Goal: Task Accomplishment & Management: Use online tool/utility

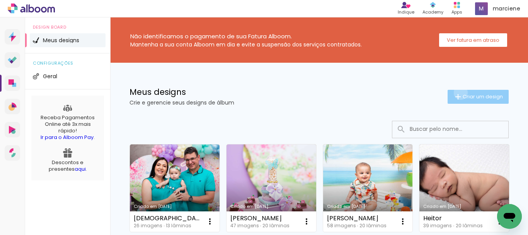
click at [453, 92] on iron-icon at bounding box center [457, 96] width 9 height 9
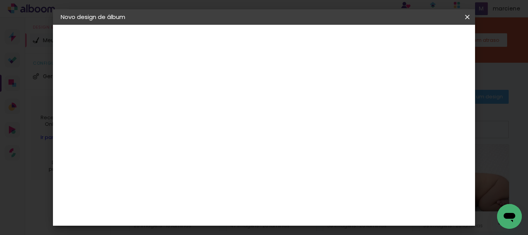
click at [187, 100] on input at bounding box center [187, 104] width 0 height 12
type input "aurora"
type paper-input "aurora"
click at [266, 41] on paper-button "Avançar" at bounding box center [247, 40] width 38 height 13
click at [0, 0] on slot "Tamanho Livre" at bounding box center [0, 0] width 0 height 0
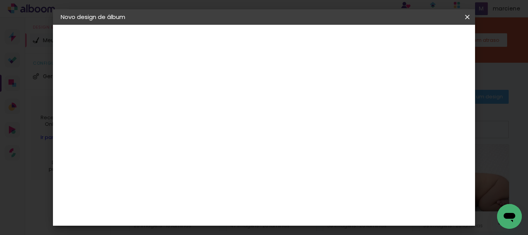
click at [0, 0] on slot "Avançar" at bounding box center [0, 0] width 0 height 0
drag, startPoint x: 172, startPoint y: 124, endPoint x: 115, endPoint y: 126, distance: 56.8
click at [115, 25] on quentale-album-spec "Iniciar design Iniciar design" at bounding box center [264, 25] width 422 height 0
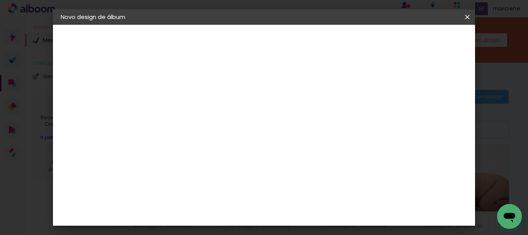
type input "25"
type paper-input "25"
drag, startPoint x: 315, startPoint y: 211, endPoint x: 276, endPoint y: 204, distance: 39.6
click at [276, 204] on div "cm" at bounding box center [311, 211] width 223 height 27
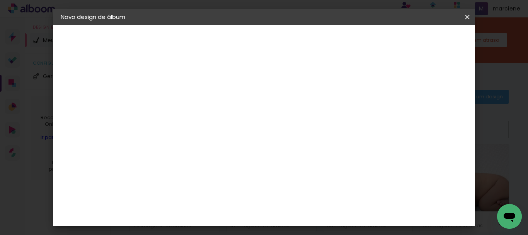
type input "50"
type paper-input "50"
click at [419, 39] on span "Iniciar design" at bounding box center [401, 40] width 35 height 5
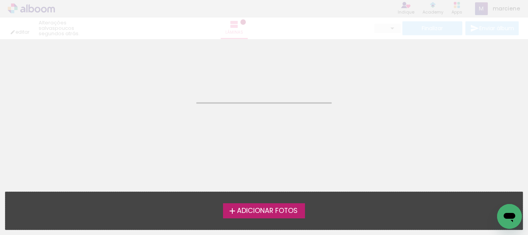
click at [255, 209] on span "Adicionar Fotos" at bounding box center [267, 210] width 61 height 7
click at [0, 0] on input "file" at bounding box center [0, 0] width 0 height 0
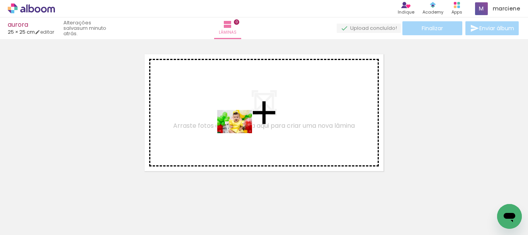
drag, startPoint x: 89, startPoint y: 211, endPoint x: 240, endPoint y: 133, distance: 170.2
click at [240, 133] on quentale-workspace at bounding box center [264, 117] width 528 height 235
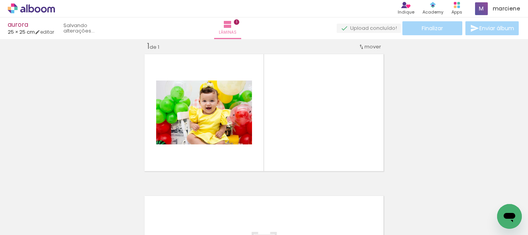
scroll to position [10, 0]
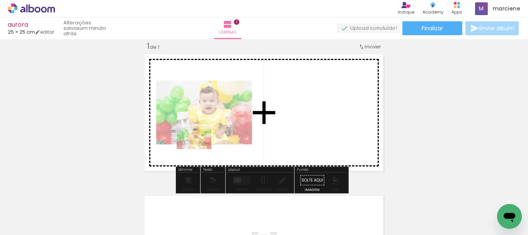
drag, startPoint x: 87, startPoint y: 213, endPoint x: 200, endPoint y: 149, distance: 129.7
click at [200, 149] on quentale-workspace at bounding box center [264, 117] width 528 height 235
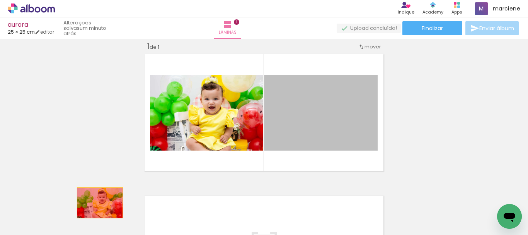
drag, startPoint x: 333, startPoint y: 118, endPoint x: 104, endPoint y: 201, distance: 243.6
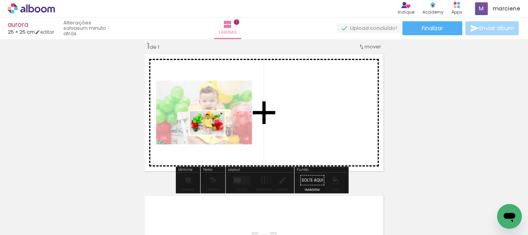
drag, startPoint x: 126, startPoint y: 208, endPoint x: 213, endPoint y: 134, distance: 114.6
click at [213, 134] on quentale-workspace at bounding box center [264, 117] width 528 height 235
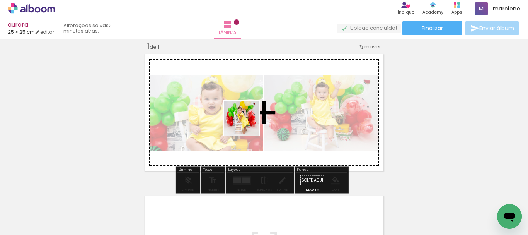
drag, startPoint x: 178, startPoint y: 216, endPoint x: 247, endPoint y: 124, distance: 115.4
click at [247, 124] on quentale-workspace at bounding box center [264, 117] width 528 height 235
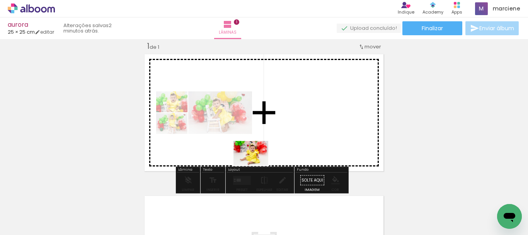
drag, startPoint x: 220, startPoint y: 218, endPoint x: 257, endPoint y: 164, distance: 65.4
click at [257, 164] on quentale-workspace at bounding box center [264, 117] width 528 height 235
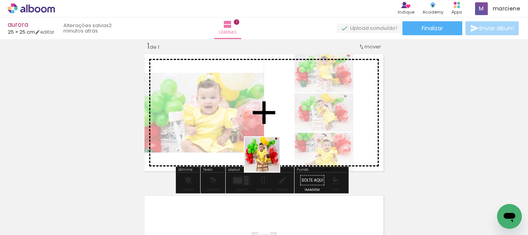
drag, startPoint x: 257, startPoint y: 213, endPoint x: 274, endPoint y: 140, distance: 74.5
click at [274, 140] on quentale-workspace at bounding box center [264, 117] width 528 height 235
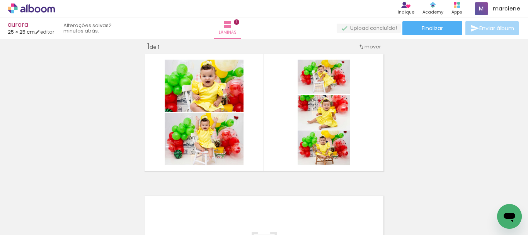
scroll to position [0, 459]
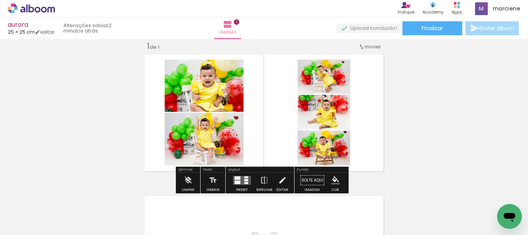
click at [241, 180] on quentale-layouter at bounding box center [242, 179] width 18 height 9
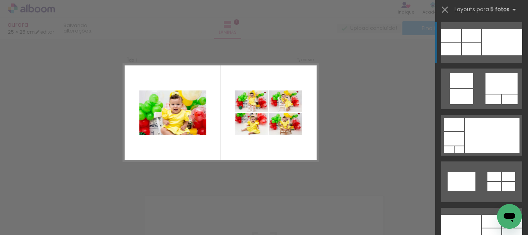
scroll to position [1391, 0]
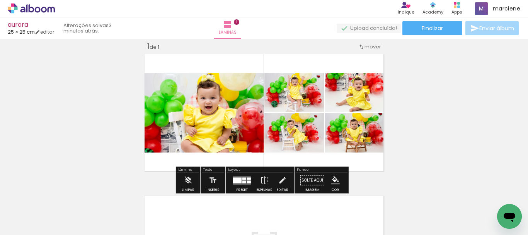
click at [228, 87] on div "Largura Cor" at bounding box center [221, 81] width 14 height 12
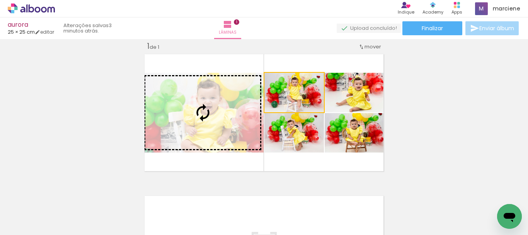
drag, startPoint x: 299, startPoint y: 97, endPoint x: 225, endPoint y: 96, distance: 74.6
click at [0, 0] on slot at bounding box center [0, 0] width 0 height 0
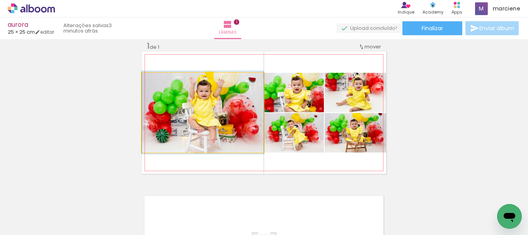
click at [228, 111] on quentale-photo at bounding box center [203, 113] width 122 height 80
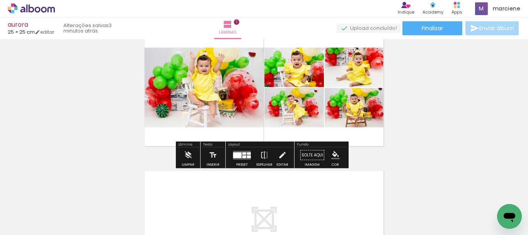
scroll to position [49, 0]
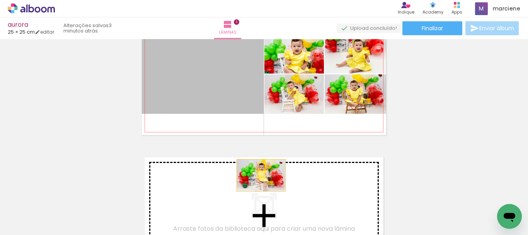
drag, startPoint x: 233, startPoint y: 86, endPoint x: 258, endPoint y: 175, distance: 92.3
click at [258, 175] on div "Inserir lâmina 1 de 1" at bounding box center [264, 134] width 528 height 283
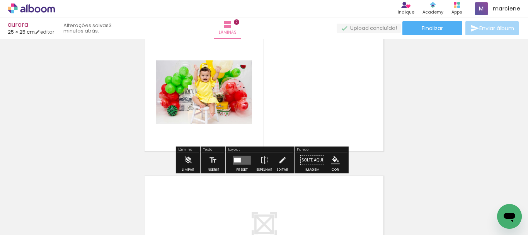
scroll to position [190, 0]
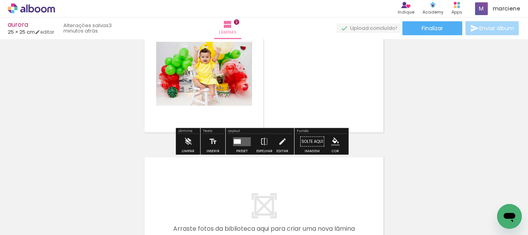
click at [246, 140] on quentale-layouter at bounding box center [242, 141] width 18 height 9
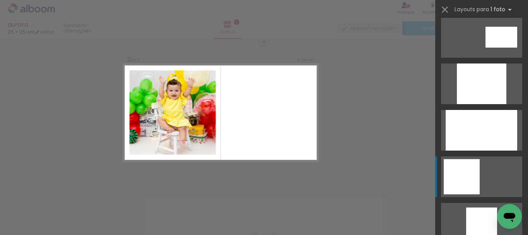
scroll to position [425, 0]
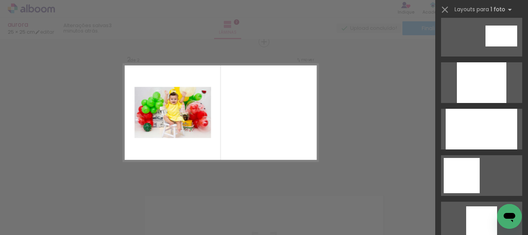
click at [439, 5] on div "Layouts para 1 foto Procurando layouts para mais de uma foto? É só colocar mais…" at bounding box center [481, 9] width 93 height 19
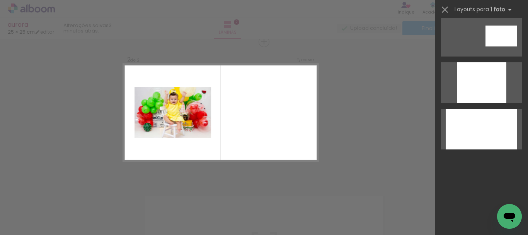
scroll to position [0, 0]
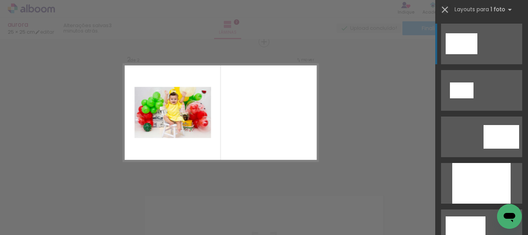
click at [442, 7] on iron-icon at bounding box center [444, 9] width 11 height 11
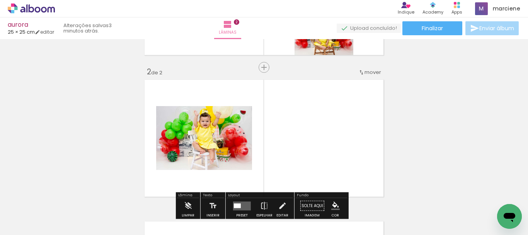
scroll to position [113, 0]
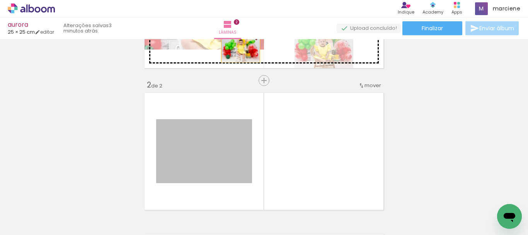
drag, startPoint x: 224, startPoint y: 109, endPoint x: 238, endPoint y: 49, distance: 60.7
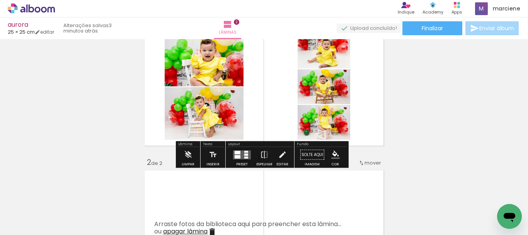
scroll to position [0, 0]
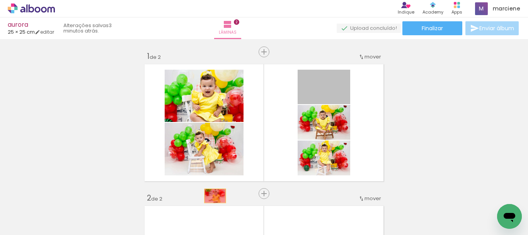
drag, startPoint x: 333, startPoint y: 92, endPoint x: 179, endPoint y: 200, distance: 188.3
click at [179, 200] on quentale-workspace at bounding box center [264, 117] width 528 height 235
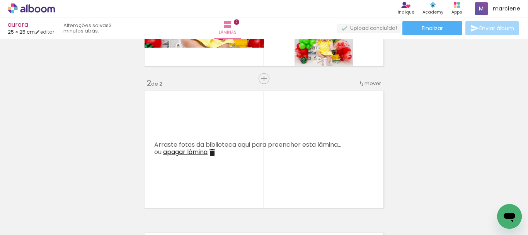
scroll to position [116, 0]
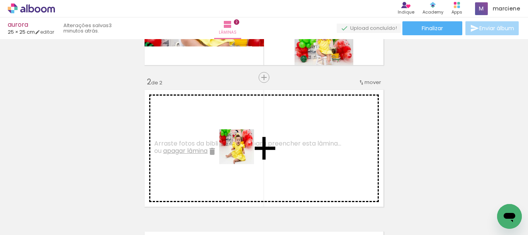
drag, startPoint x: 226, startPoint y: 161, endPoint x: 243, endPoint y: 151, distance: 19.0
click at [243, 151] on quentale-workspace at bounding box center [264, 117] width 528 height 235
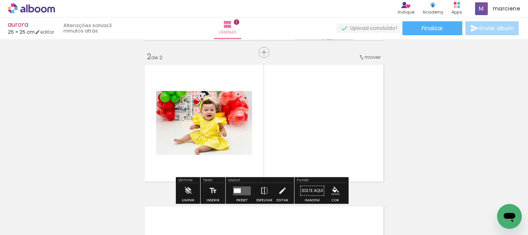
scroll to position [155, 0]
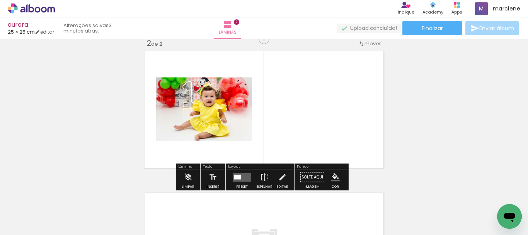
click at [235, 172] on div at bounding box center [241, 176] width 21 height 15
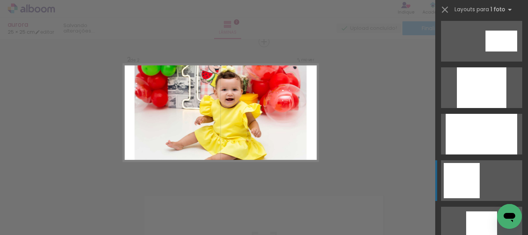
scroll to position [425, 0]
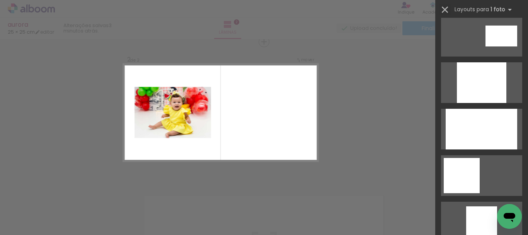
click at [442, 7] on iron-icon at bounding box center [444, 9] width 11 height 11
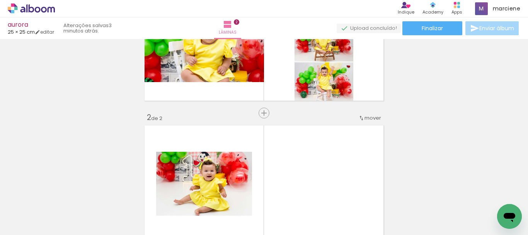
scroll to position [74, 0]
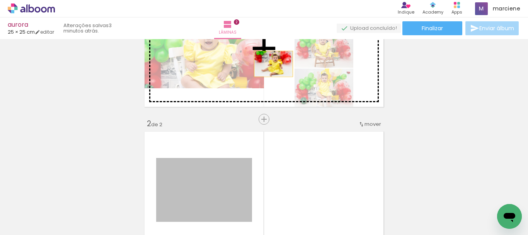
drag, startPoint x: 206, startPoint y: 179, endPoint x: 271, endPoint y: 64, distance: 132.2
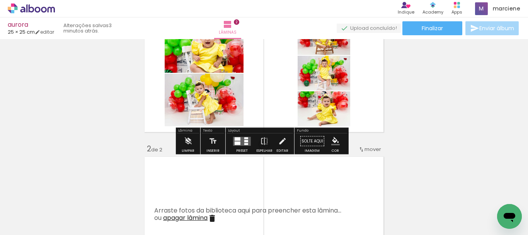
scroll to position [36, 0]
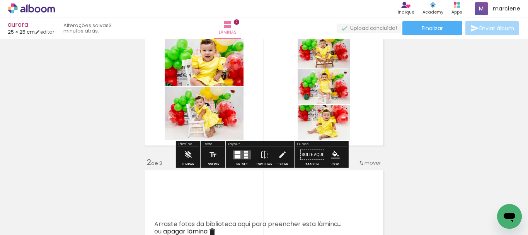
drag, startPoint x: 239, startPoint y: 154, endPoint x: 425, endPoint y: 151, distance: 186.7
click at [240, 154] on quentale-layouter at bounding box center [242, 154] width 18 height 9
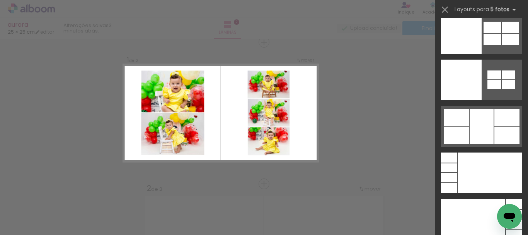
scroll to position [21333, 0]
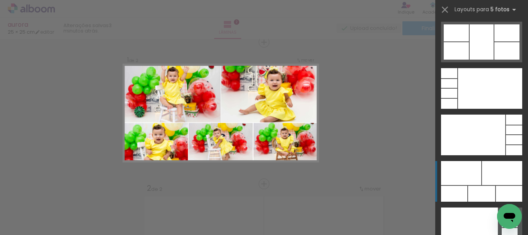
click at [492, 188] on div at bounding box center [481, 193] width 27 height 16
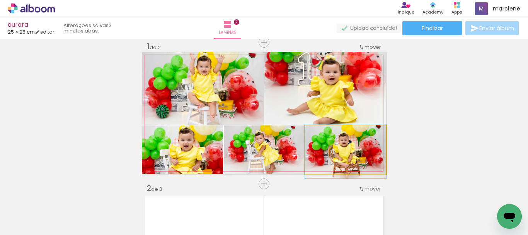
drag, startPoint x: 333, startPoint y: 154, endPoint x: 306, endPoint y: 156, distance: 27.5
drag, startPoint x: 334, startPoint y: 155, endPoint x: 279, endPoint y: 154, distance: 54.9
click at [0, 0] on slot at bounding box center [0, 0] width 0 height 0
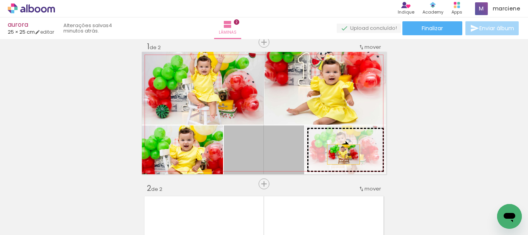
drag, startPoint x: 283, startPoint y: 153, endPoint x: 340, endPoint y: 154, distance: 57.6
click at [0, 0] on slot at bounding box center [0, 0] width 0 height 0
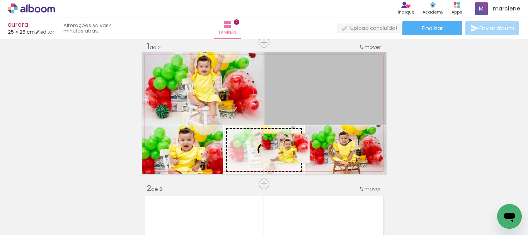
drag, startPoint x: 338, startPoint y: 94, endPoint x: 276, endPoint y: 153, distance: 85.8
click at [0, 0] on slot at bounding box center [0, 0] width 0 height 0
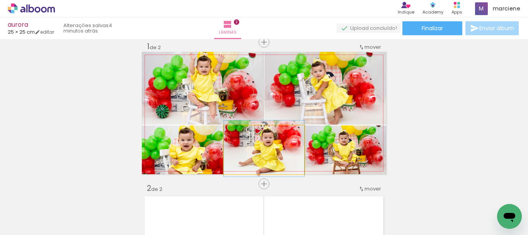
drag, startPoint x: 276, startPoint y: 149, endPoint x: 288, endPoint y: 148, distance: 11.7
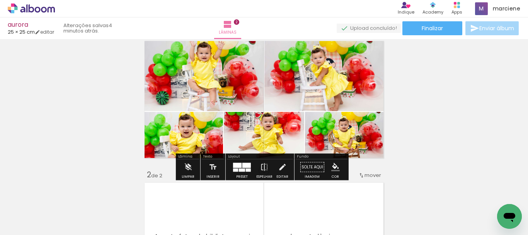
scroll to position [10, 0]
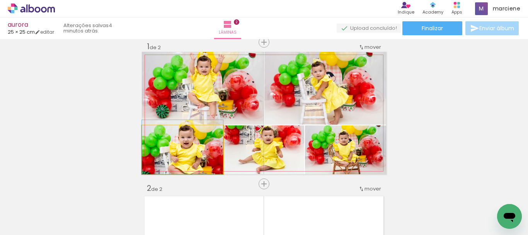
drag, startPoint x: 185, startPoint y: 148, endPoint x: 235, endPoint y: 144, distance: 50.0
click at [0, 0] on slot at bounding box center [0, 0] width 0 height 0
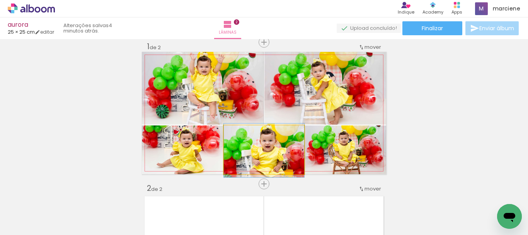
drag, startPoint x: 277, startPoint y: 150, endPoint x: 283, endPoint y: 151, distance: 6.2
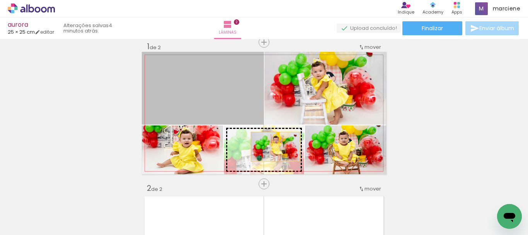
drag, startPoint x: 219, startPoint y: 106, endPoint x: 272, endPoint y: 146, distance: 66.7
click at [0, 0] on slot at bounding box center [0, 0] width 0 height 0
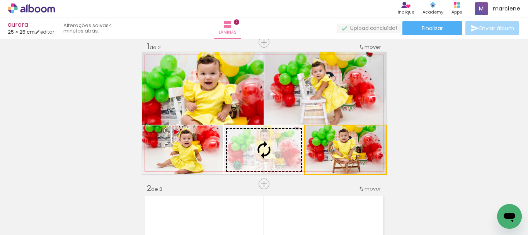
drag, startPoint x: 332, startPoint y: 162, endPoint x: 279, endPoint y: 151, distance: 54.1
click at [0, 0] on slot at bounding box center [0, 0] width 0 height 0
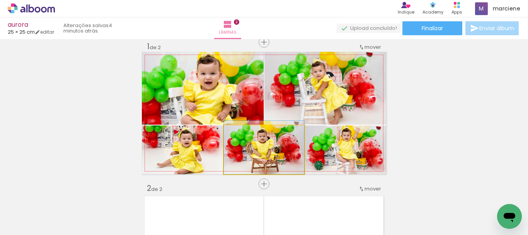
drag, startPoint x: 286, startPoint y: 154, endPoint x: 279, endPoint y: 149, distance: 8.6
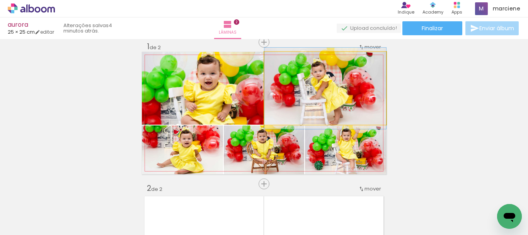
drag, startPoint x: 301, startPoint y: 99, endPoint x: 263, endPoint y: 135, distance: 51.7
click at [0, 0] on slot at bounding box center [0, 0] width 0 height 0
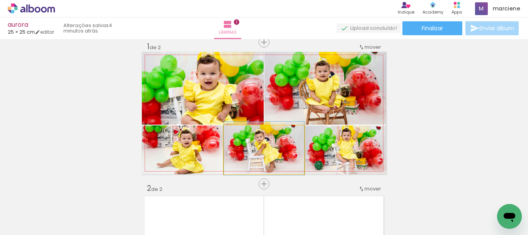
drag, startPoint x: 273, startPoint y: 156, endPoint x: 267, endPoint y: 155, distance: 6.7
drag, startPoint x: 274, startPoint y: 158, endPoint x: 275, endPoint y: 153, distance: 5.2
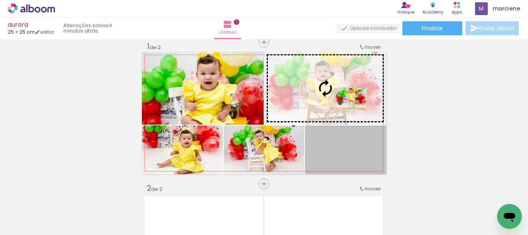
drag, startPoint x: 366, startPoint y: 152, endPoint x: 348, endPoint y: 98, distance: 57.2
click at [0, 0] on slot at bounding box center [0, 0] width 0 height 0
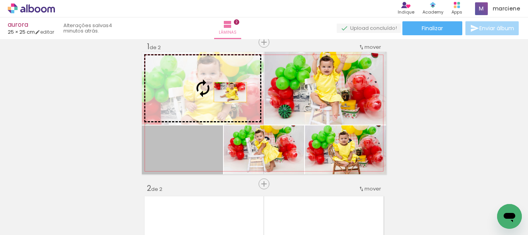
drag, startPoint x: 209, startPoint y: 148, endPoint x: 227, endPoint y: 92, distance: 58.8
click at [0, 0] on slot at bounding box center [0, 0] width 0 height 0
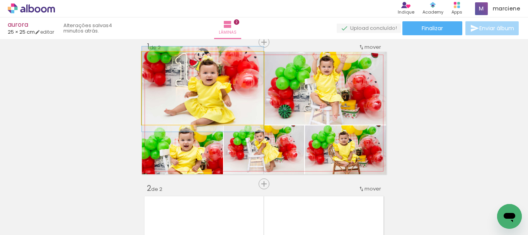
drag, startPoint x: 234, startPoint y: 84, endPoint x: 233, endPoint y: 89, distance: 5.1
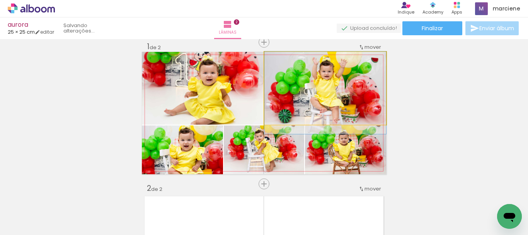
drag, startPoint x: 323, startPoint y: 100, endPoint x: 323, endPoint y: 105, distance: 4.7
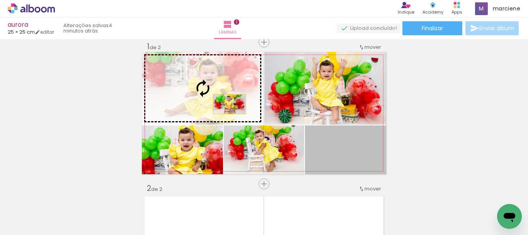
drag, startPoint x: 333, startPoint y: 150, endPoint x: 226, endPoint y: 104, distance: 115.6
click at [0, 0] on slot at bounding box center [0, 0] width 0 height 0
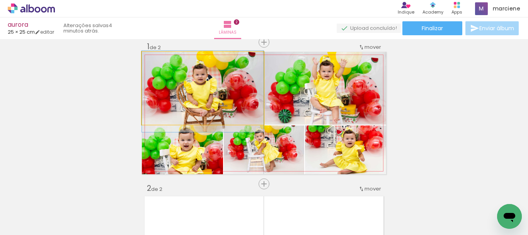
click at [225, 97] on quentale-photo at bounding box center [203, 88] width 122 height 73
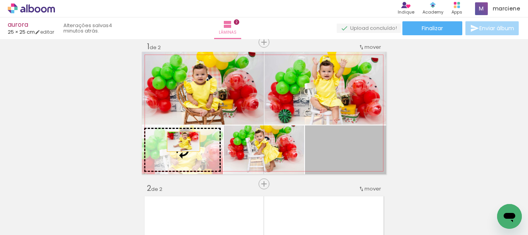
drag, startPoint x: 363, startPoint y: 150, endPoint x: 181, endPoint y: 142, distance: 182.2
click at [0, 0] on slot at bounding box center [0, 0] width 0 height 0
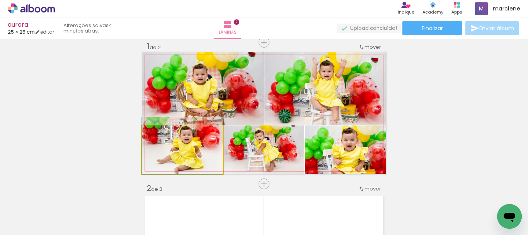
drag, startPoint x: 192, startPoint y: 148, endPoint x: 194, endPoint y: 144, distance: 4.7
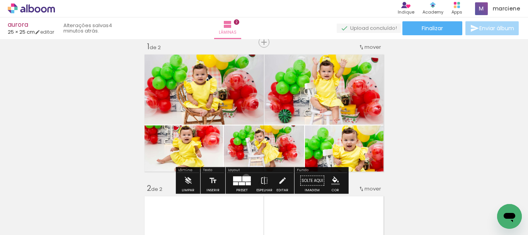
drag, startPoint x: 244, startPoint y: 177, endPoint x: 461, endPoint y: 153, distance: 218.2
click at [244, 177] on div at bounding box center [246, 178] width 9 height 5
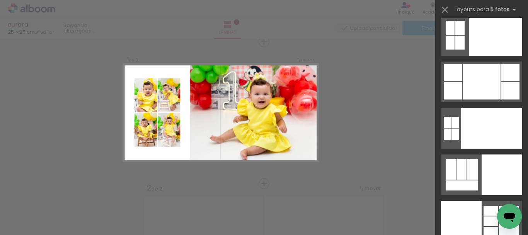
scroll to position [20581, 0]
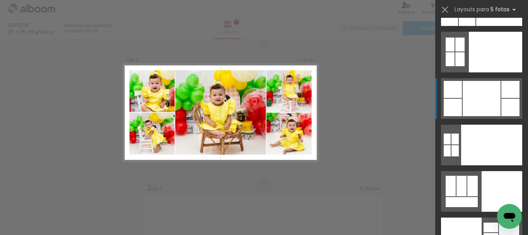
click at [488, 99] on div at bounding box center [482, 98] width 38 height 35
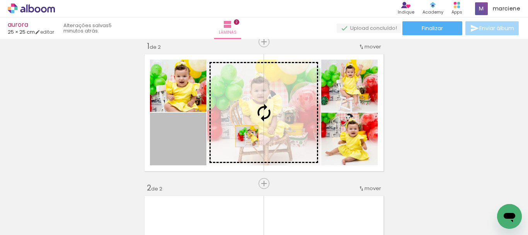
drag, startPoint x: 180, startPoint y: 149, endPoint x: 247, endPoint y: 136, distance: 67.8
click at [0, 0] on slot at bounding box center [0, 0] width 0 height 0
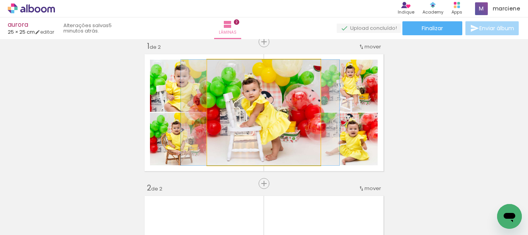
click at [279, 120] on quentale-photo at bounding box center [263, 112] width 113 height 105
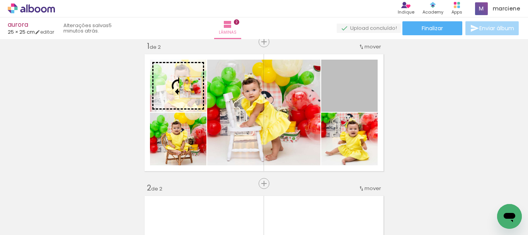
drag, startPoint x: 362, startPoint y: 105, endPoint x: 188, endPoint y: 87, distance: 174.8
click at [0, 0] on slot at bounding box center [0, 0] width 0 height 0
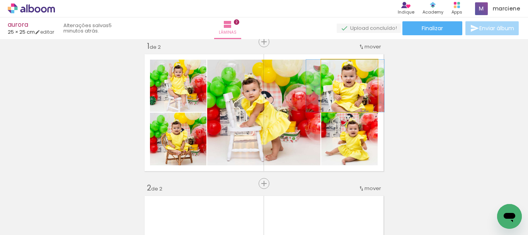
drag, startPoint x: 353, startPoint y: 98, endPoint x: 349, endPoint y: 98, distance: 4.3
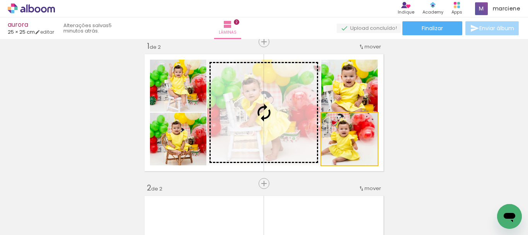
drag, startPoint x: 364, startPoint y: 147, endPoint x: 281, endPoint y: 118, distance: 87.6
click at [0, 0] on slot at bounding box center [0, 0] width 0 height 0
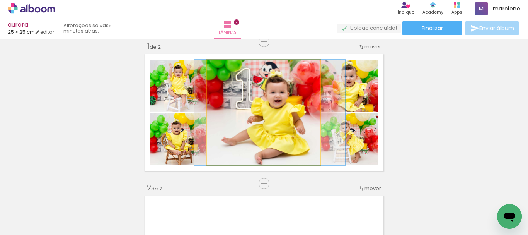
drag, startPoint x: 284, startPoint y: 118, endPoint x: 290, endPoint y: 118, distance: 5.8
click at [289, 118] on quentale-photo at bounding box center [263, 112] width 113 height 105
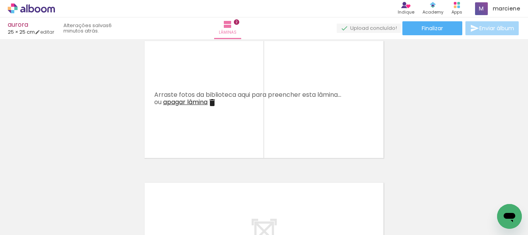
scroll to position [0, 372]
click at [63, 229] on iron-horizontal-list at bounding box center [55, 210] width 15 height 48
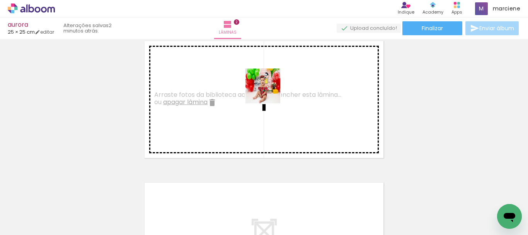
drag, startPoint x: 231, startPoint y: 214, endPoint x: 271, endPoint y: 80, distance: 139.9
click at [271, 80] on quentale-workspace at bounding box center [264, 117] width 528 height 235
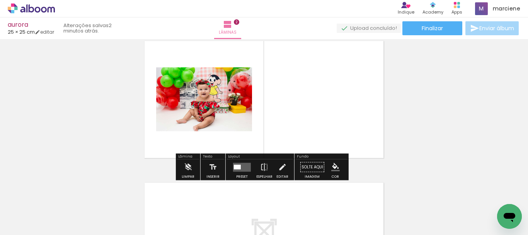
click at [233, 170] on quentale-layouter at bounding box center [242, 166] width 18 height 9
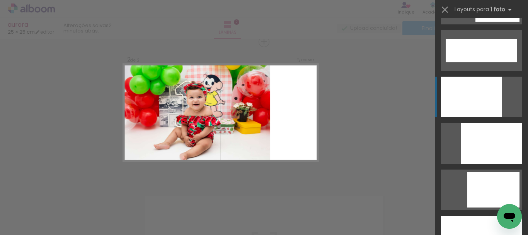
scroll to position [2048, 0]
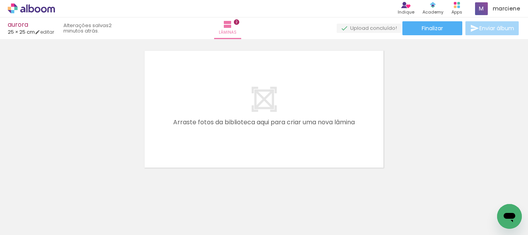
scroll to position [306, 0]
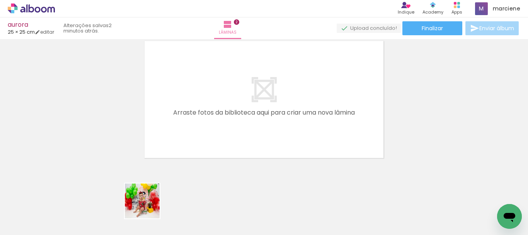
drag, startPoint x: 140, startPoint y: 215, endPoint x: 215, endPoint y: 205, distance: 76.1
click at [228, 127] on quentale-workspace at bounding box center [264, 117] width 528 height 235
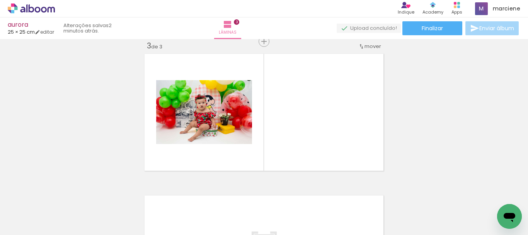
scroll to position [293, 0]
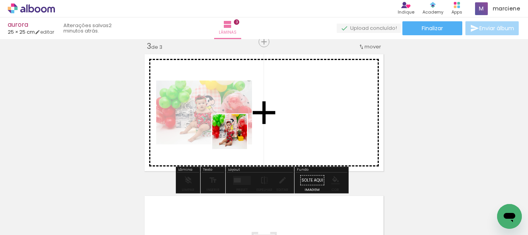
drag, startPoint x: 190, startPoint y: 210, endPoint x: 235, endPoint y: 137, distance: 85.6
click at [235, 137] on quentale-workspace at bounding box center [264, 117] width 528 height 235
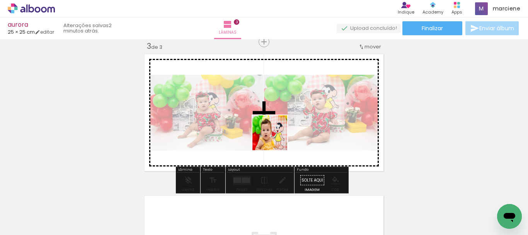
drag, startPoint x: 279, startPoint y: 215, endPoint x: 276, endPoint y: 138, distance: 77.0
click at [276, 138] on quentale-workspace at bounding box center [264, 117] width 528 height 235
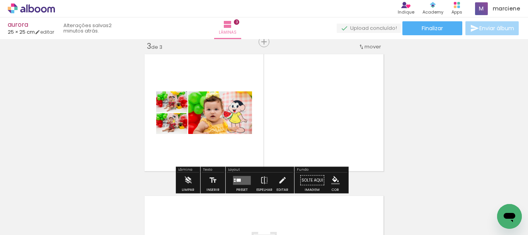
scroll to position [0, 539]
click at [235, 175] on div at bounding box center [241, 179] width 21 height 15
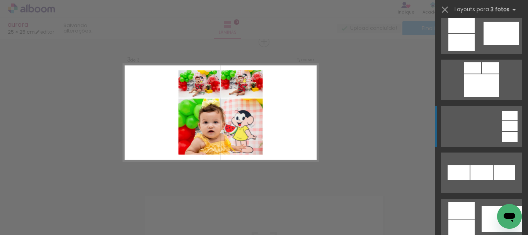
scroll to position [464, 0]
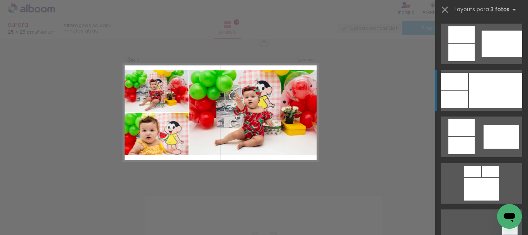
click at [477, 93] on div at bounding box center [495, 90] width 53 height 35
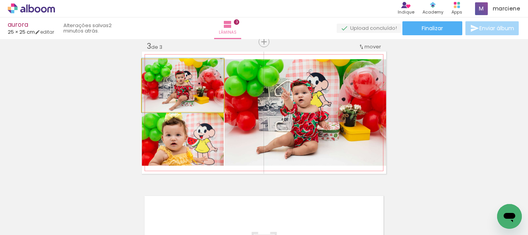
drag, startPoint x: 212, startPoint y: 95, endPoint x: 313, endPoint y: 129, distance: 106.8
click at [0, 0] on slot at bounding box center [0, 0] width 0 height 0
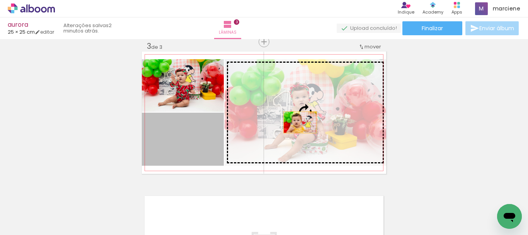
drag, startPoint x: 189, startPoint y: 140, endPoint x: 297, endPoint y: 122, distance: 109.3
click at [0, 0] on slot at bounding box center [0, 0] width 0 height 0
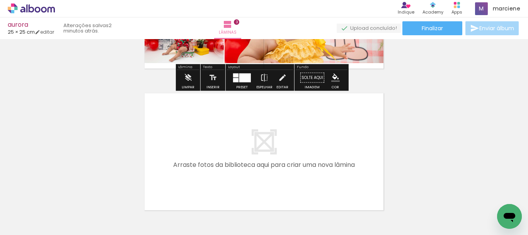
scroll to position [409, 0]
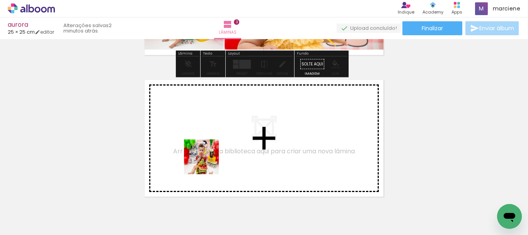
drag, startPoint x: 191, startPoint y: 208, endPoint x: 236, endPoint y: 209, distance: 45.2
click at [208, 160] on quentale-workspace at bounding box center [264, 117] width 528 height 235
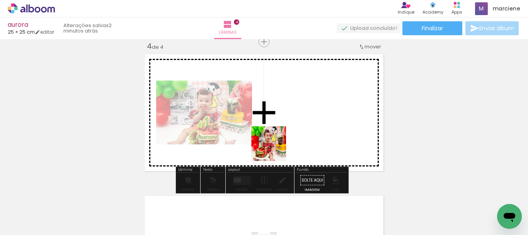
drag, startPoint x: 241, startPoint y: 197, endPoint x: 274, endPoint y: 149, distance: 58.3
click at [274, 149] on quentale-workspace at bounding box center [264, 117] width 528 height 235
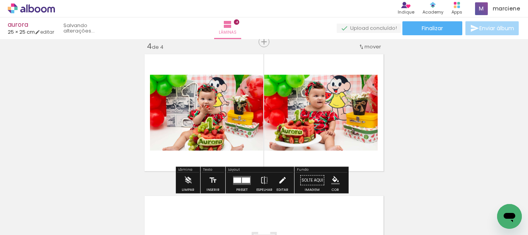
scroll to position [434, 0]
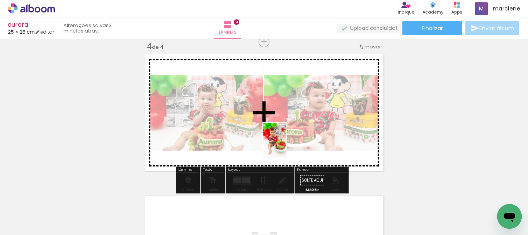
drag, startPoint x: 142, startPoint y: 208, endPoint x: 286, endPoint y: 146, distance: 156.8
click at [286, 146] on quentale-workspace at bounding box center [264, 117] width 528 height 235
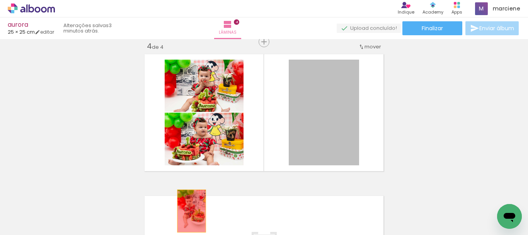
drag, startPoint x: 318, startPoint y: 119, endPoint x: 189, endPoint y: 211, distance: 159.1
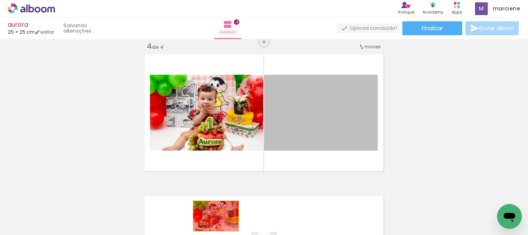
drag, startPoint x: 288, startPoint y: 102, endPoint x: 213, endPoint y: 216, distance: 136.2
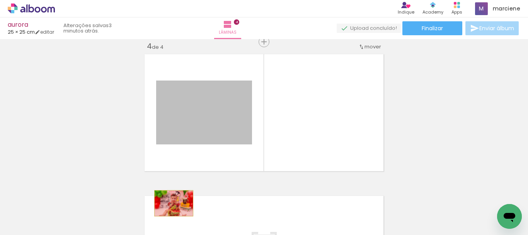
drag, startPoint x: 221, startPoint y: 116, endPoint x: 171, endPoint y: 203, distance: 100.1
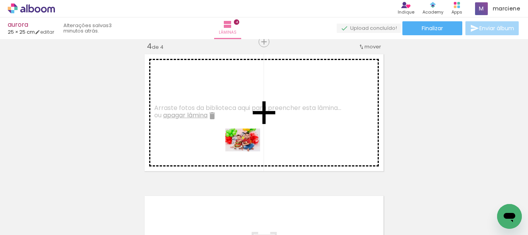
drag, startPoint x: 275, startPoint y: 216, endPoint x: 248, endPoint y: 151, distance: 70.0
click at [248, 151] on quentale-workspace at bounding box center [264, 117] width 528 height 235
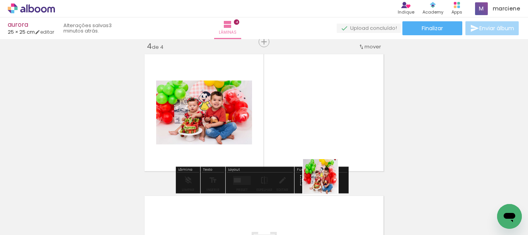
drag, startPoint x: 330, startPoint y: 216, endPoint x: 333, endPoint y: 140, distance: 75.4
click at [333, 140] on quentale-workspace at bounding box center [264, 117] width 528 height 235
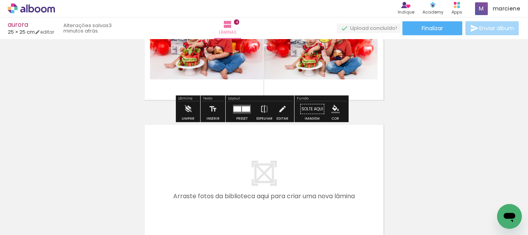
scroll to position [512, 0]
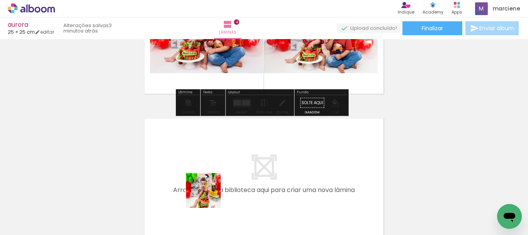
drag, startPoint x: 198, startPoint y: 214, endPoint x: 237, endPoint y: 206, distance: 39.9
click at [227, 156] on quentale-workspace at bounding box center [264, 117] width 528 height 235
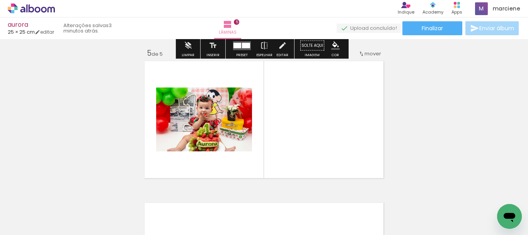
scroll to position [576, 0]
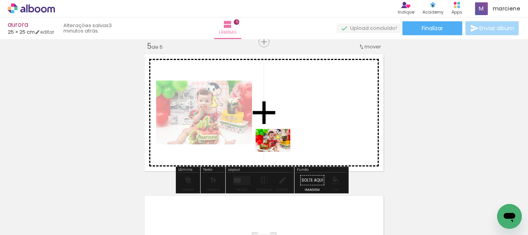
drag, startPoint x: 238, startPoint y: 206, endPoint x: 367, endPoint y: 219, distance: 130.5
click at [279, 150] on quentale-workspace at bounding box center [264, 117] width 528 height 235
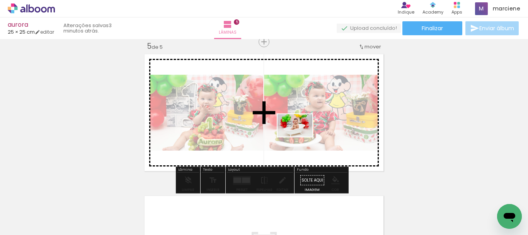
drag, startPoint x: 367, startPoint y: 214, endPoint x: 301, endPoint y: 137, distance: 101.1
click at [301, 137] on quentale-workspace at bounding box center [264, 117] width 528 height 235
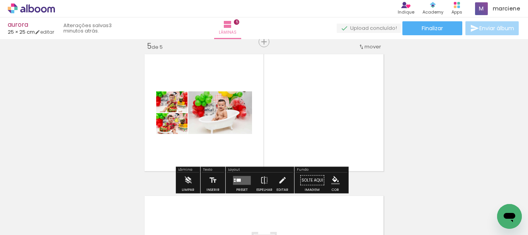
click at [236, 179] on div at bounding box center [238, 179] width 4 height 3
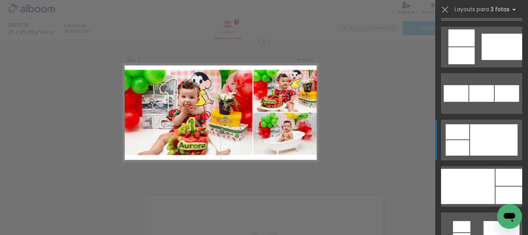
scroll to position [773, 0]
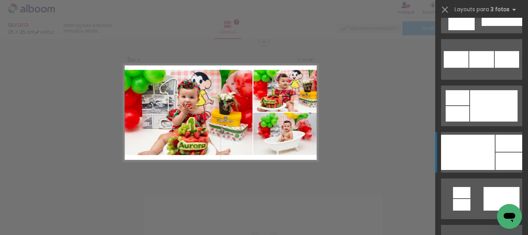
click at [495, 26] on div at bounding box center [501, 13] width 41 height 26
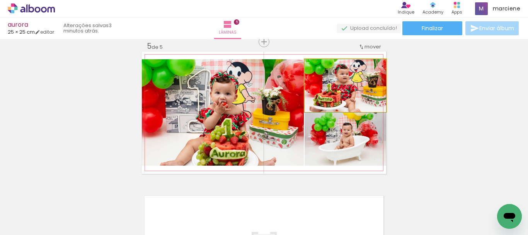
drag, startPoint x: 361, startPoint y: 95, endPoint x: 283, endPoint y: 100, distance: 77.8
click at [0, 0] on slot at bounding box center [0, 0] width 0 height 0
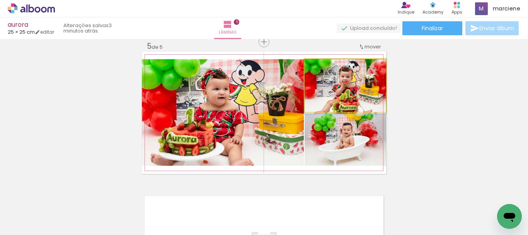
drag, startPoint x: 359, startPoint y: 87, endPoint x: 292, endPoint y: 103, distance: 69.3
click at [0, 0] on slot at bounding box center [0, 0] width 0 height 0
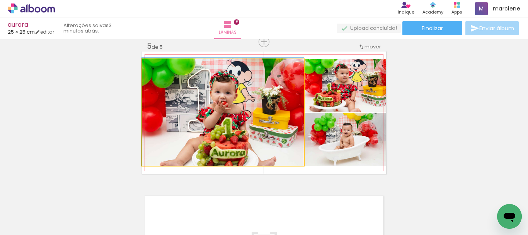
drag, startPoint x: 260, startPoint y: 121, endPoint x: 262, endPoint y: 115, distance: 6.7
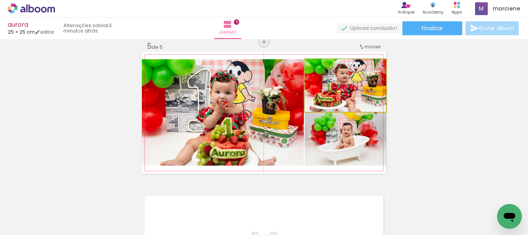
drag, startPoint x: 360, startPoint y: 103, endPoint x: 356, endPoint y: 103, distance: 4.3
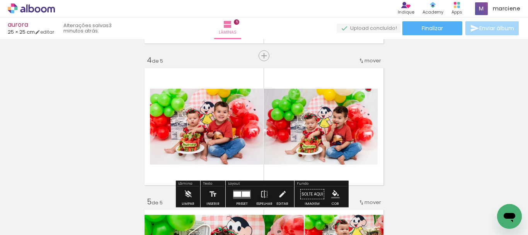
scroll to position [421, 0]
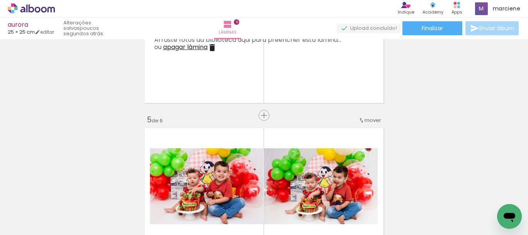
scroll to position [386, 0]
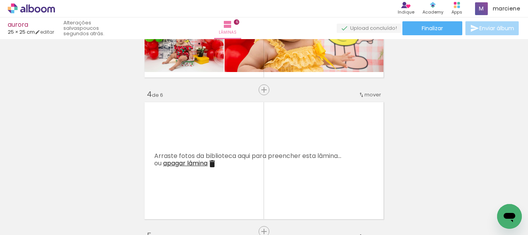
click at [211, 161] on iron-icon at bounding box center [212, 163] width 9 height 9
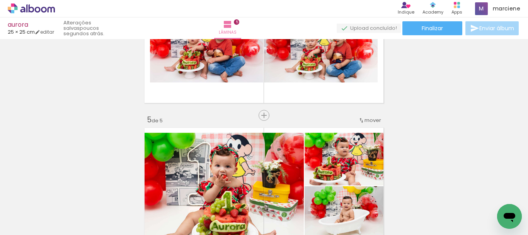
scroll to position [541, 0]
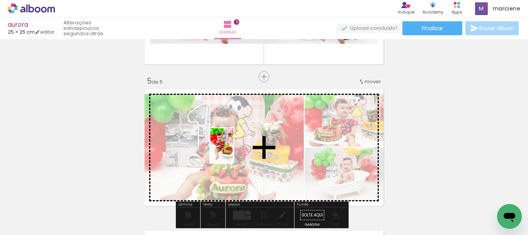
drag, startPoint x: 183, startPoint y: 175, endPoint x: 233, endPoint y: 151, distance: 56.2
click at [233, 151] on quentale-workspace at bounding box center [264, 117] width 528 height 235
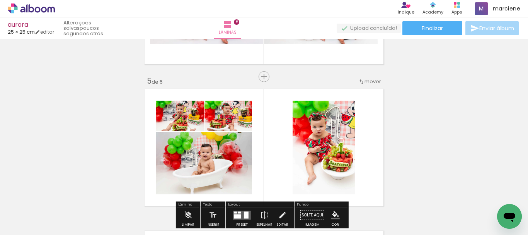
scroll to position [580, 0]
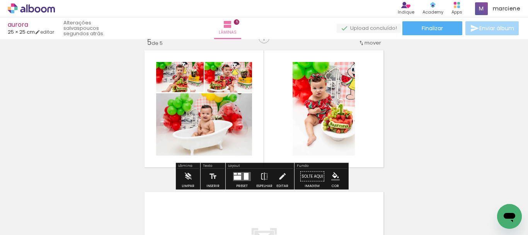
click at [241, 174] on quentale-layouter at bounding box center [242, 176] width 18 height 9
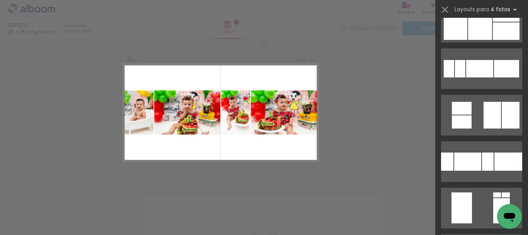
scroll to position [3941, 0]
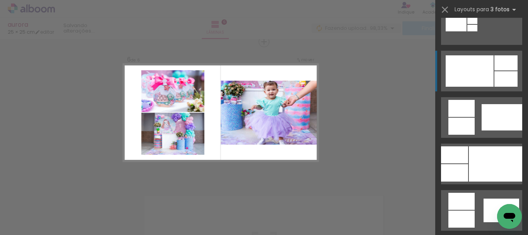
scroll to position [464, 0]
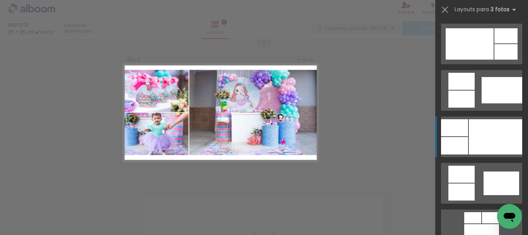
click at [496, 136] on div at bounding box center [495, 136] width 53 height 35
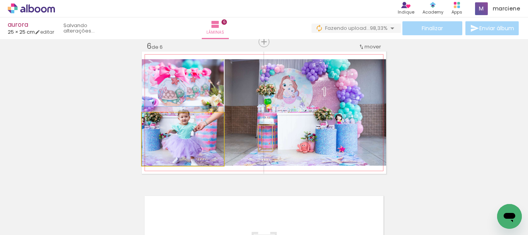
drag, startPoint x: 187, startPoint y: 146, endPoint x: 314, endPoint y: 136, distance: 127.1
click at [0, 0] on slot at bounding box center [0, 0] width 0 height 0
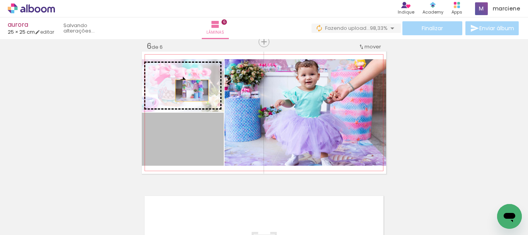
drag, startPoint x: 184, startPoint y: 145, endPoint x: 189, endPoint y: 90, distance: 55.1
click at [0, 0] on slot at bounding box center [0, 0] width 0 height 0
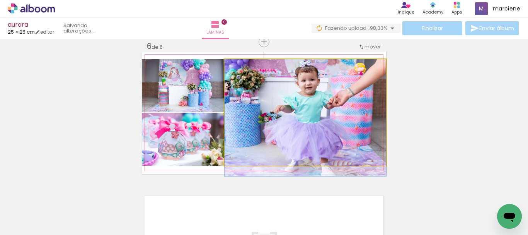
drag, startPoint x: 296, startPoint y: 98, endPoint x: 296, endPoint y: 107, distance: 9.7
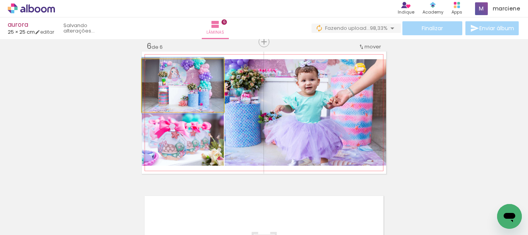
click at [209, 97] on quentale-photo at bounding box center [183, 85] width 82 height 53
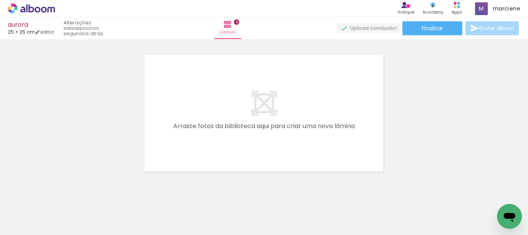
scroll to position [872, 0]
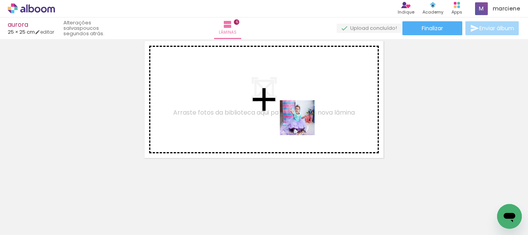
drag, startPoint x: 176, startPoint y: 215, endPoint x: 303, endPoint y: 123, distance: 156.6
click at [303, 123] on quentale-workspace at bounding box center [264, 117] width 528 height 235
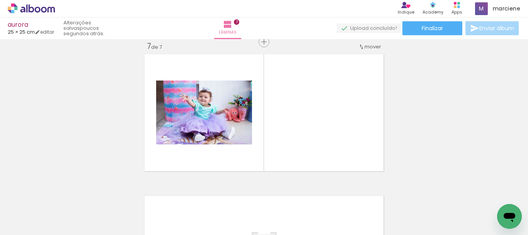
scroll to position [859, 0]
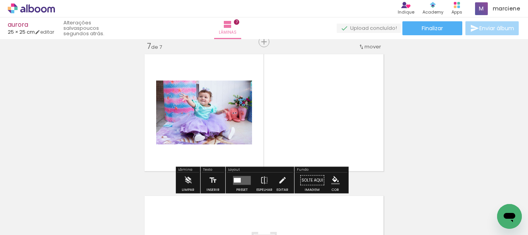
click at [240, 175] on div at bounding box center [241, 179] width 21 height 15
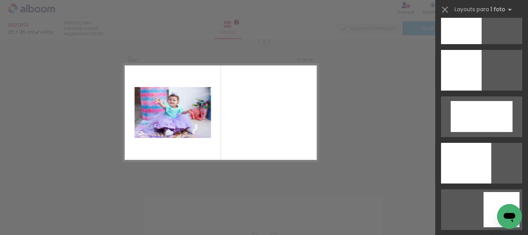
scroll to position [1273, 0]
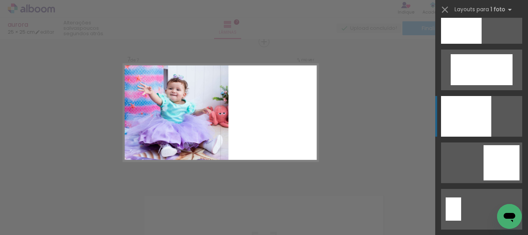
click at [446, 122] on div at bounding box center [466, 116] width 50 height 41
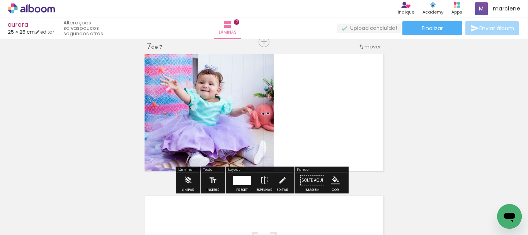
click at [234, 175] on div at bounding box center [242, 179] width 18 height 9
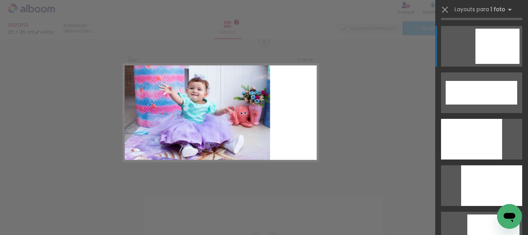
scroll to position [2002, 0]
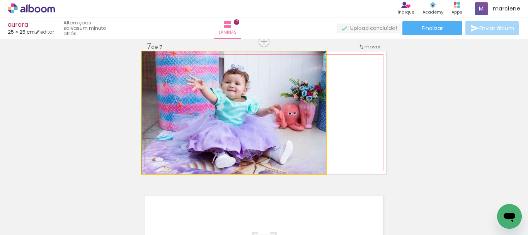
click at [301, 97] on quentale-photo at bounding box center [234, 112] width 184 height 122
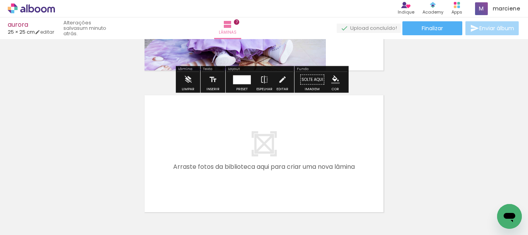
scroll to position [975, 0]
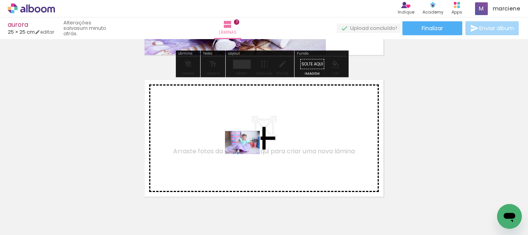
drag, startPoint x: 232, startPoint y: 204, endPoint x: 248, endPoint y: 154, distance: 52.8
click at [248, 154] on quentale-workspace at bounding box center [264, 117] width 528 height 235
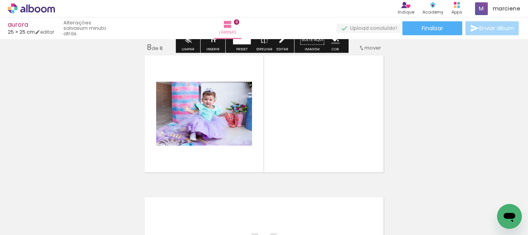
scroll to position [1000, 0]
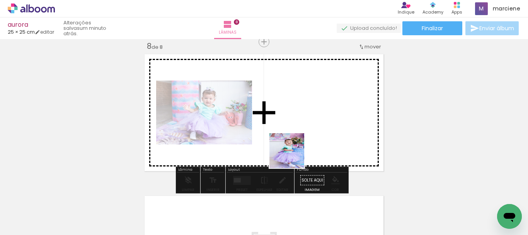
drag, startPoint x: 264, startPoint y: 201, endPoint x: 294, endPoint y: 151, distance: 58.4
click at [294, 151] on quentale-workspace at bounding box center [264, 117] width 528 height 235
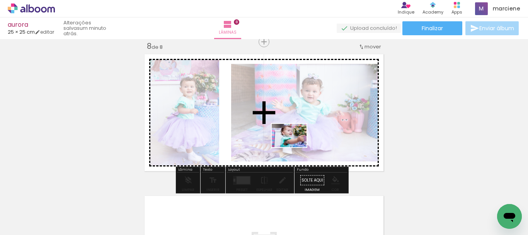
drag, startPoint x: 306, startPoint y: 203, endPoint x: 295, endPoint y: 147, distance: 57.2
click at [295, 147] on quentale-workspace at bounding box center [264, 117] width 528 height 235
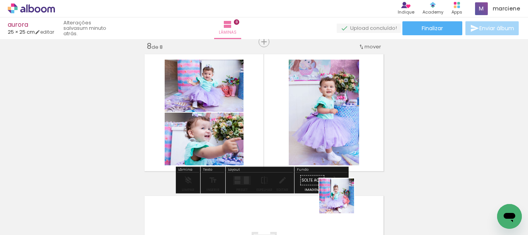
drag, startPoint x: 354, startPoint y: 219, endPoint x: 295, endPoint y: 140, distance: 98.6
click at [295, 140] on quentale-workspace at bounding box center [264, 117] width 528 height 235
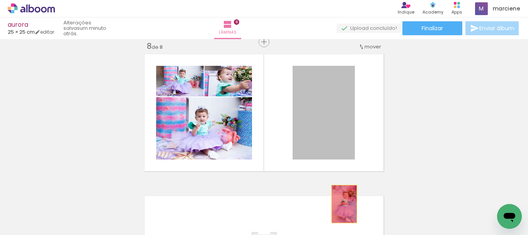
drag, startPoint x: 324, startPoint y: 114, endPoint x: 341, endPoint y: 213, distance: 100.0
click at [341, 213] on quentale-workspace at bounding box center [264, 117] width 528 height 235
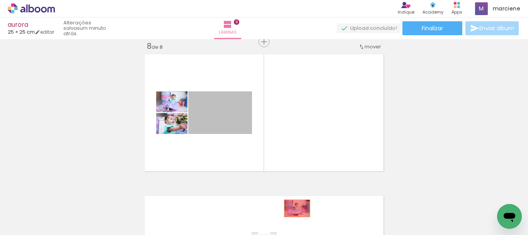
drag, startPoint x: 223, startPoint y: 117, endPoint x: 294, endPoint y: 208, distance: 114.8
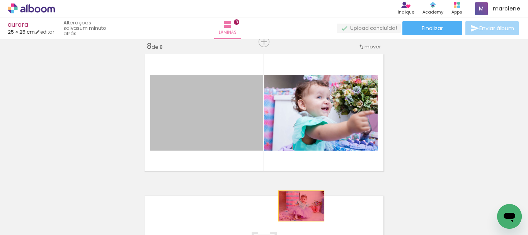
drag, startPoint x: 217, startPoint y: 130, endPoint x: 295, endPoint y: 154, distance: 81.8
click at [300, 211] on quentale-workspace at bounding box center [264, 117] width 528 height 235
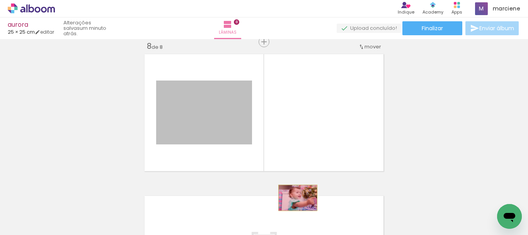
drag, startPoint x: 280, startPoint y: 170, endPoint x: 295, endPoint y: 197, distance: 31.1
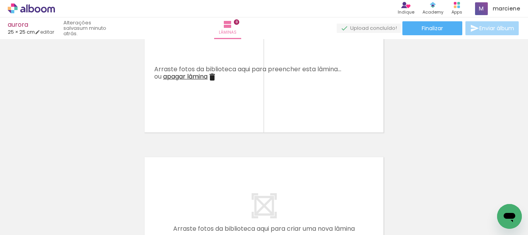
scroll to position [0, 1158]
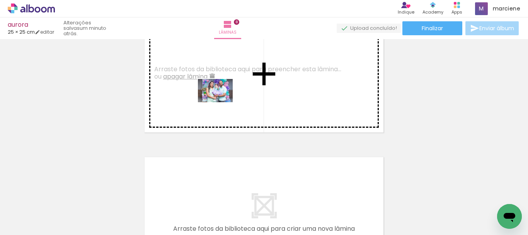
drag, startPoint x: 190, startPoint y: 218, endPoint x: 221, endPoint y: 102, distance: 119.7
click at [221, 102] on quentale-workspace at bounding box center [264, 117] width 528 height 235
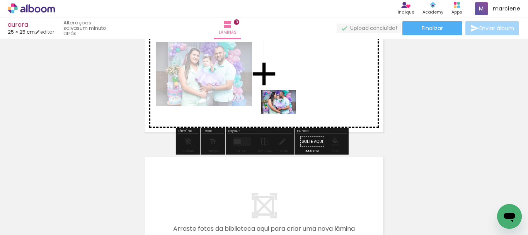
drag, startPoint x: 224, startPoint y: 213, endPoint x: 284, endPoint y: 113, distance: 116.2
click at [284, 113] on quentale-workspace at bounding box center [264, 117] width 528 height 235
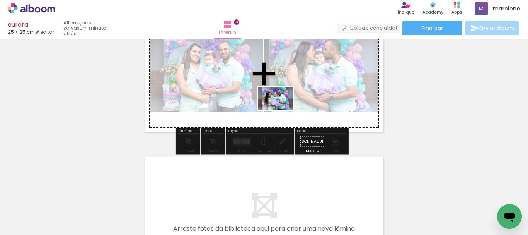
drag, startPoint x: 318, startPoint y: 213, endPoint x: 281, endPoint y: 110, distance: 109.4
click at [281, 110] on quentale-workspace at bounding box center [264, 117] width 528 height 235
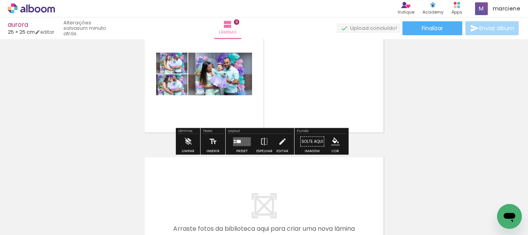
scroll to position [0, 1303]
click at [240, 144] on quentale-layouter at bounding box center [242, 141] width 18 height 9
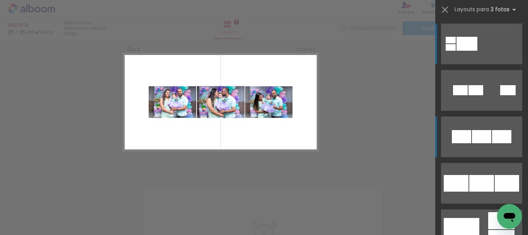
scroll to position [1000, 0]
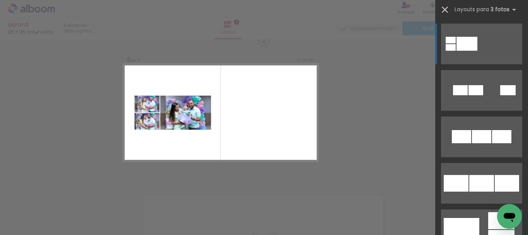
click at [444, 10] on iron-icon at bounding box center [444, 9] width 11 height 11
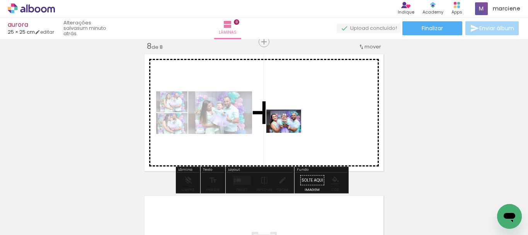
drag, startPoint x: 214, startPoint y: 211, endPoint x: 289, endPoint y: 133, distance: 108.8
click at [289, 133] on quentale-workspace at bounding box center [264, 117] width 528 height 235
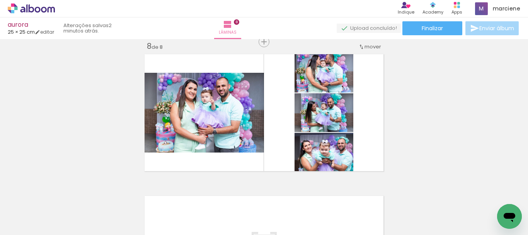
scroll to position [0, 1404]
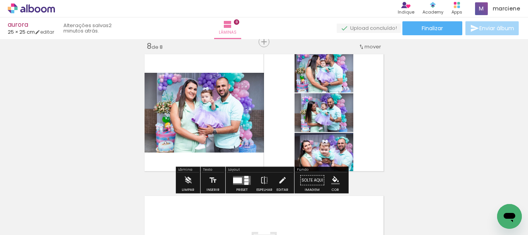
click at [245, 180] on div at bounding box center [246, 180] width 4 height 2
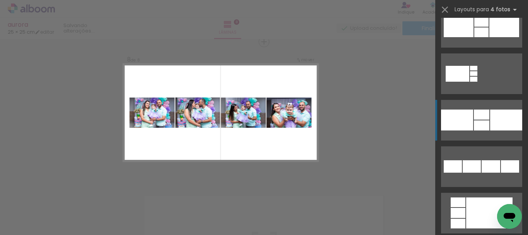
scroll to position [1043, 0]
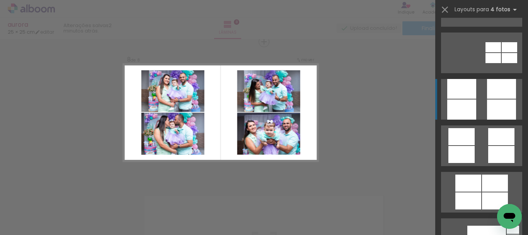
scroll to position [2125, 0]
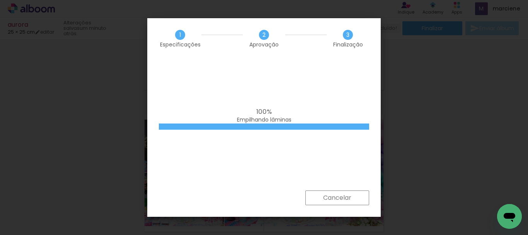
scroll to position [0, 137]
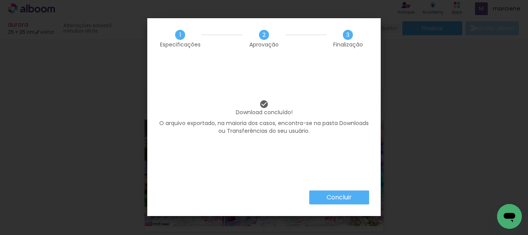
click at [0, 0] on slot "Concluir" at bounding box center [0, 0] width 0 height 0
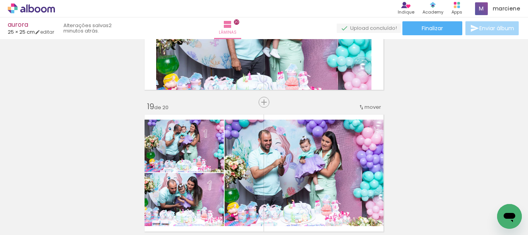
scroll to position [0, 137]
